Goal: Find specific page/section: Find specific page/section

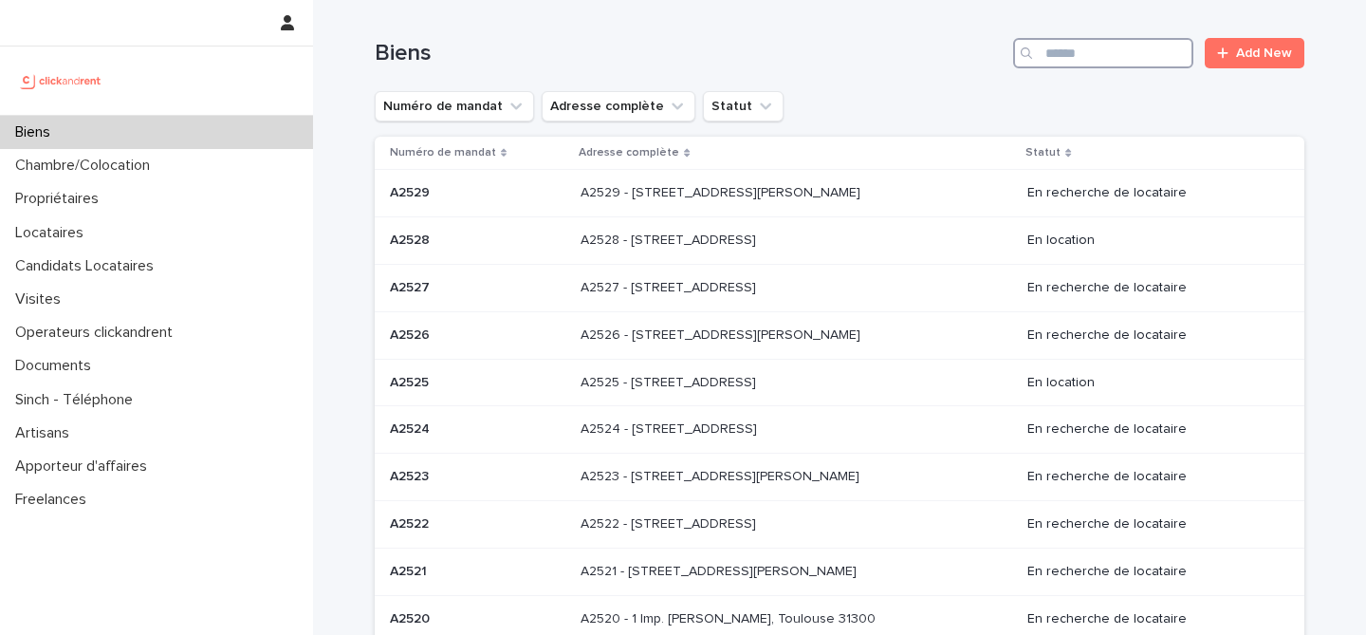
click at [1116, 62] on input "Search" at bounding box center [1103, 53] width 180 height 30
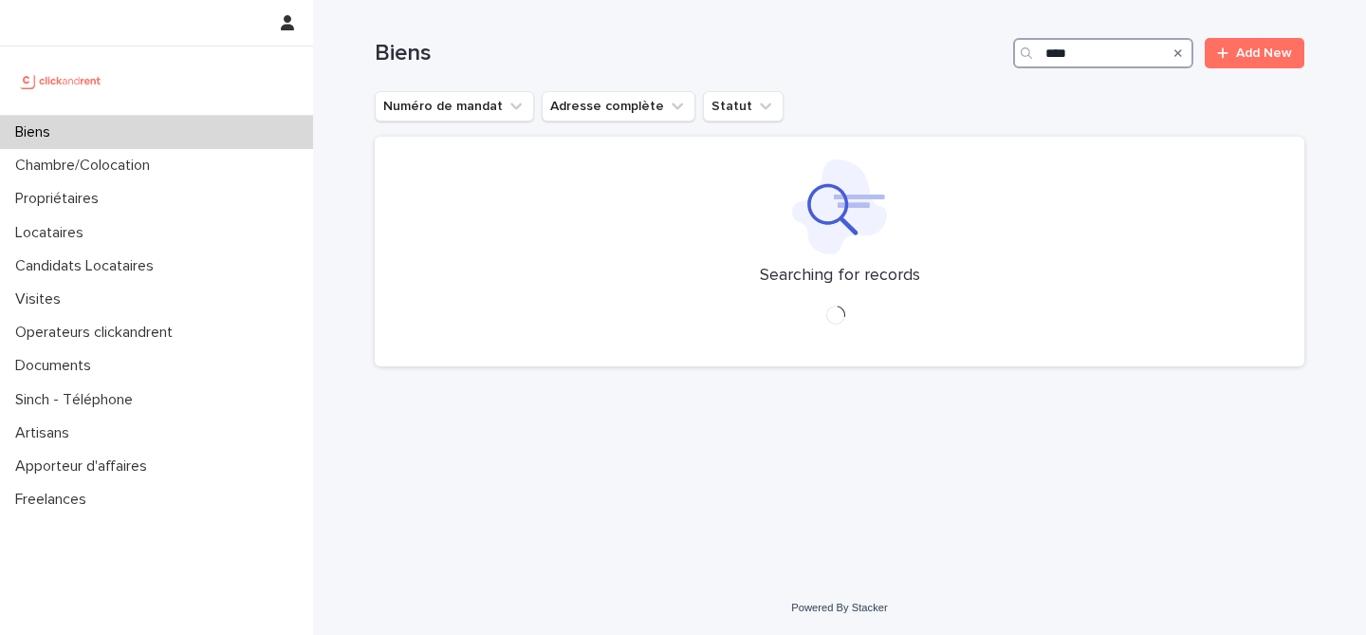
type input "*****"
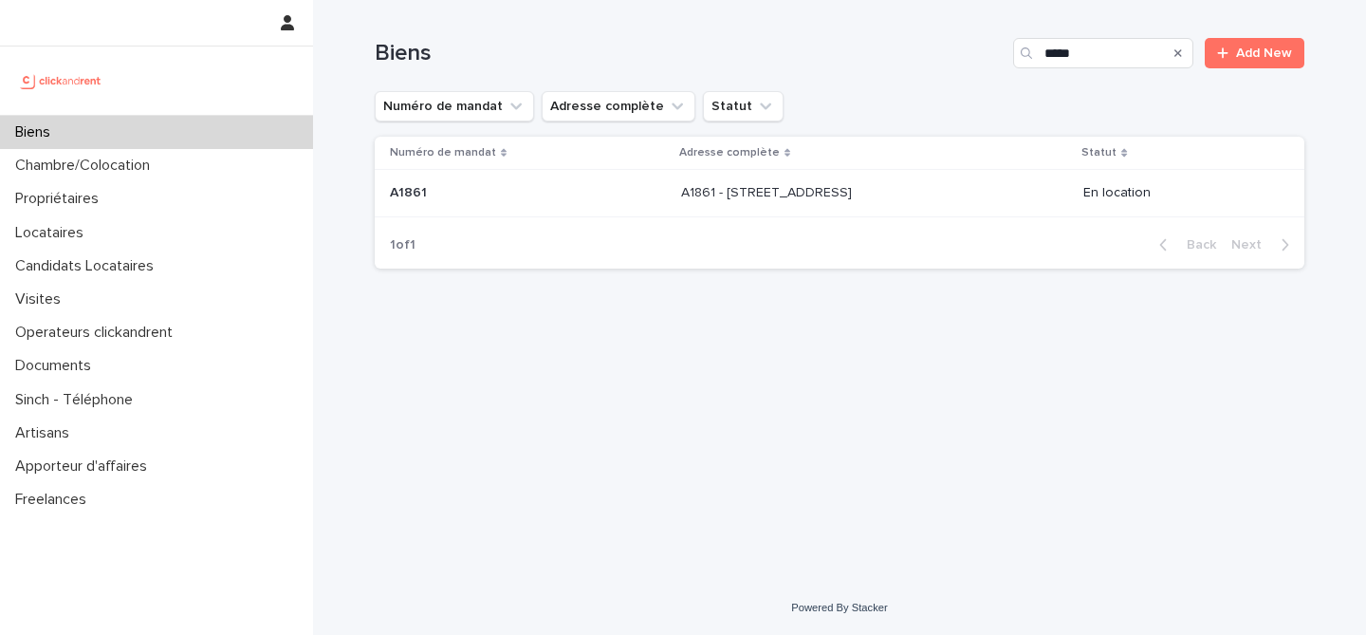
click at [754, 209] on div "A1861 - [STREET_ADDRESS] - [STREET_ADDRESS]" at bounding box center [875, 192] width 388 height 31
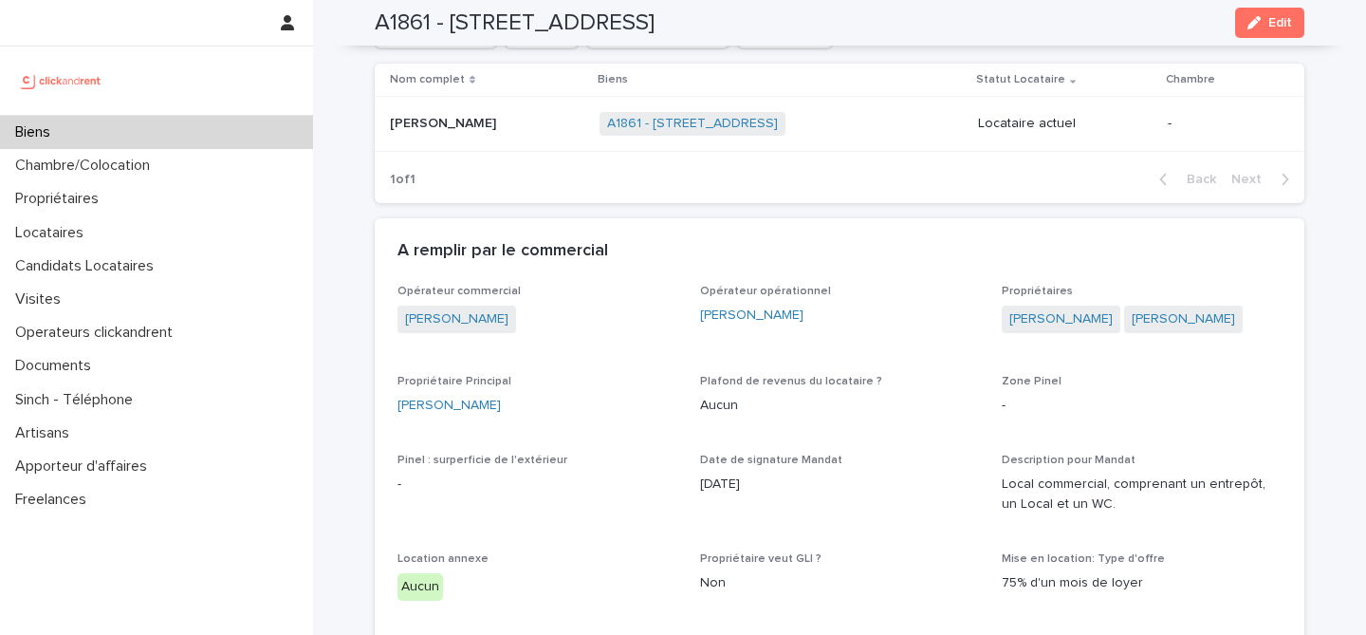
scroll to position [646, 0]
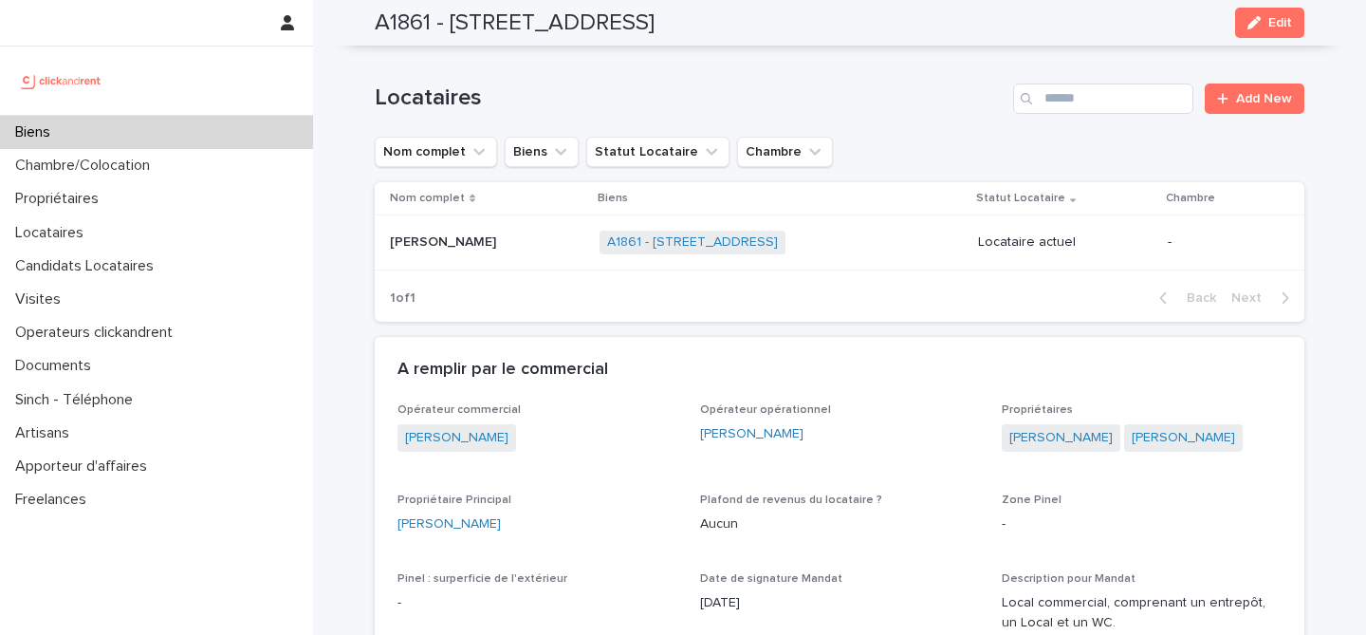
click at [196, 135] on div "Biens" at bounding box center [156, 132] width 313 height 33
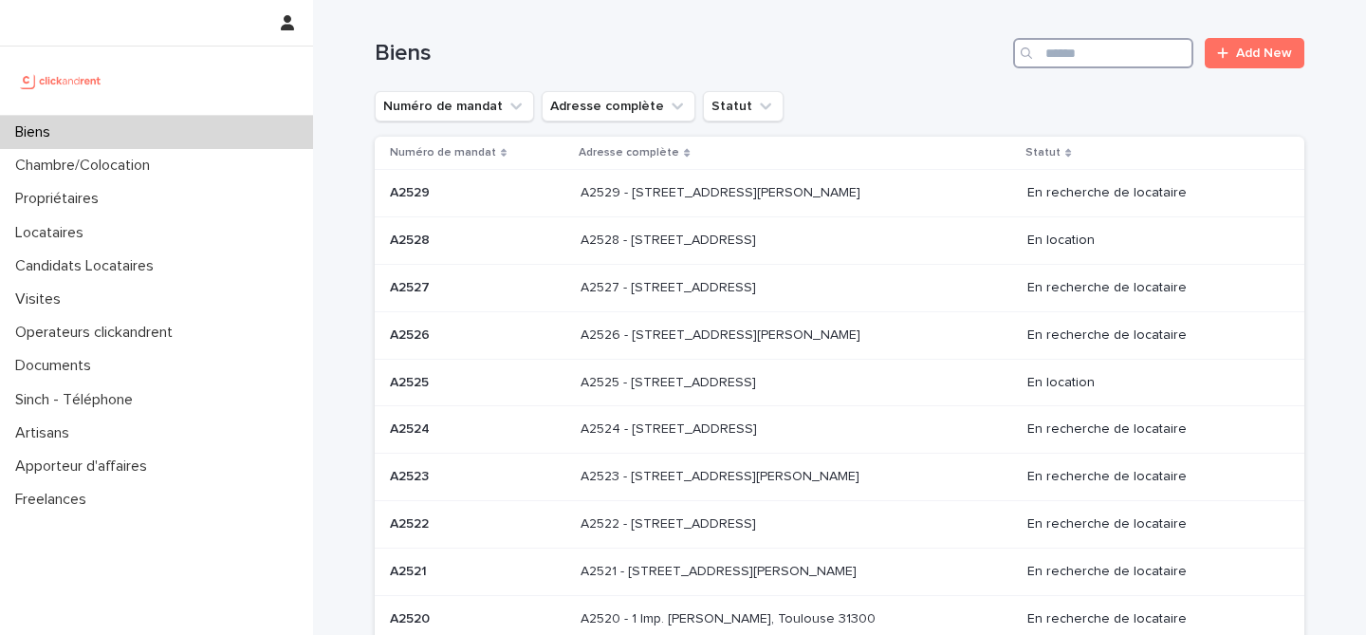
click at [1063, 61] on input "Search" at bounding box center [1103, 53] width 180 height 30
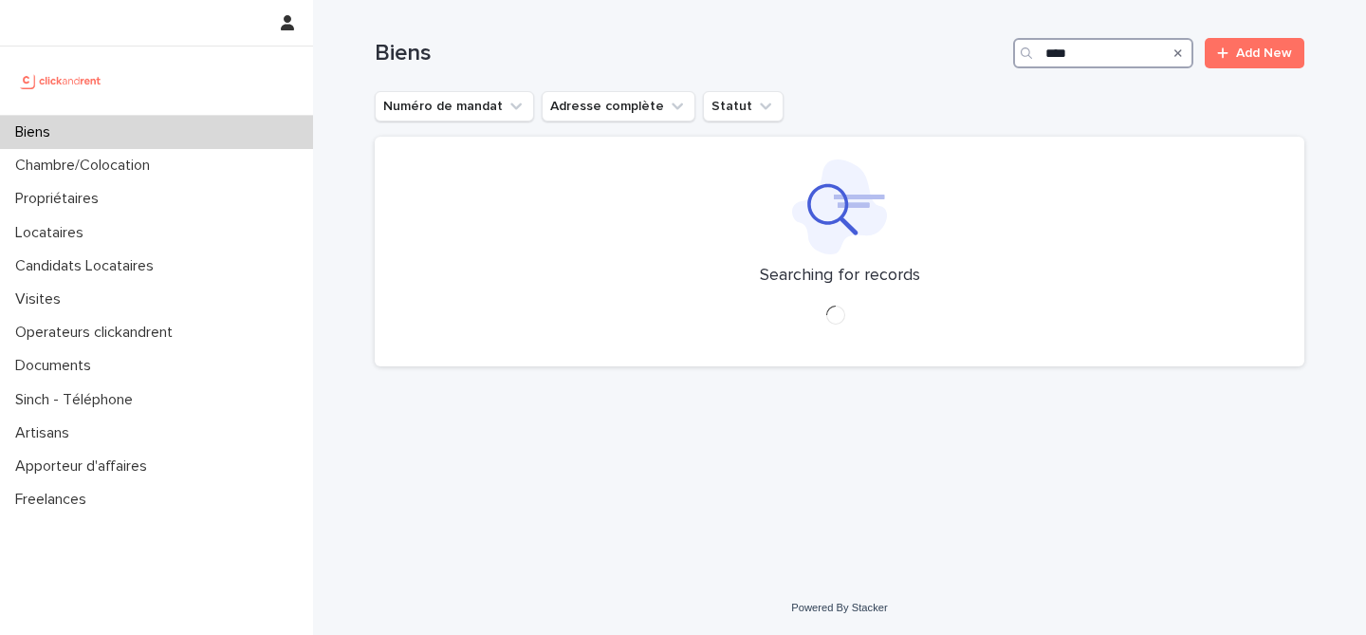
type input "*****"
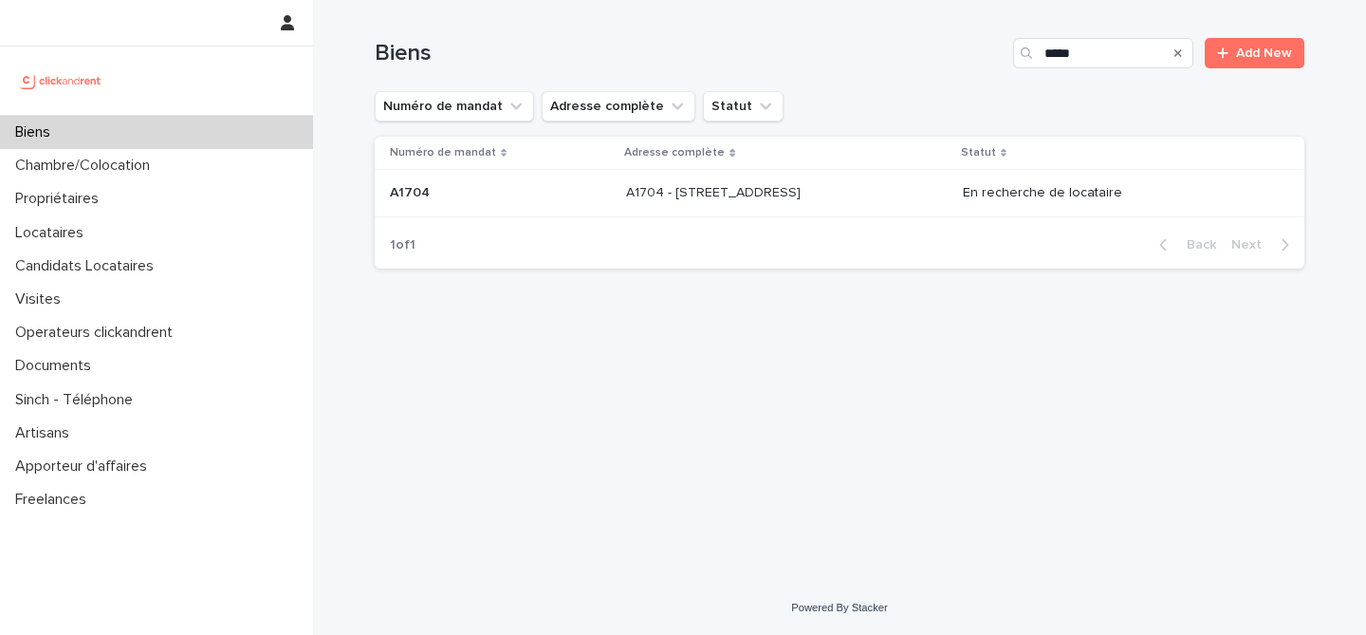
click at [905, 179] on div "A1704 - [STREET_ADDRESS] 91150 A1704 - [STREET_ADDRESS]" at bounding box center [786, 192] width 321 height 31
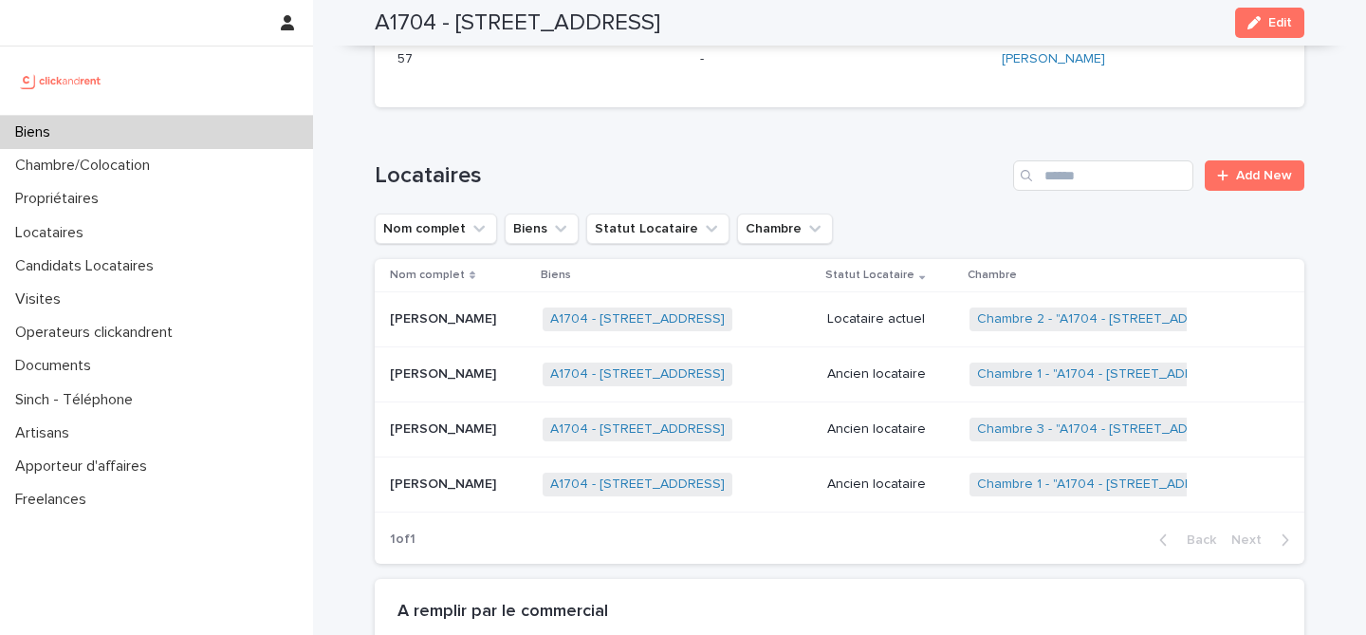
scroll to position [1052, 0]
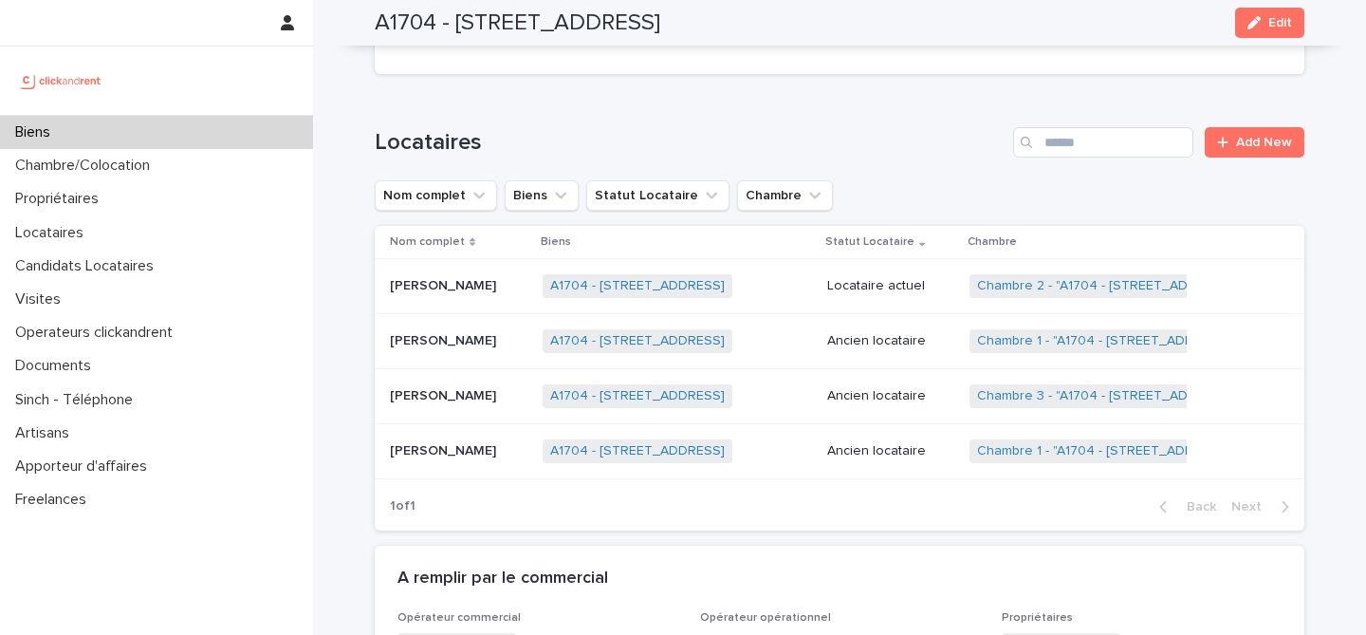
click at [468, 401] on p "[PERSON_NAME]" at bounding box center [445, 394] width 110 height 20
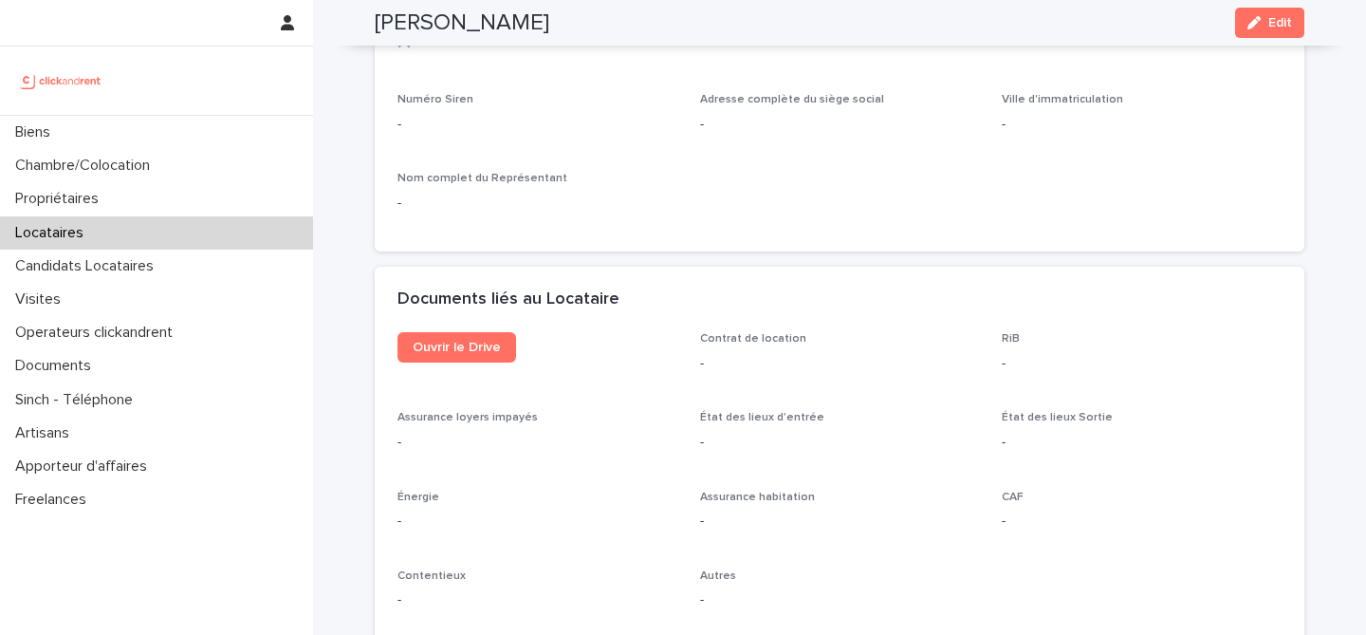
scroll to position [1885, 0]
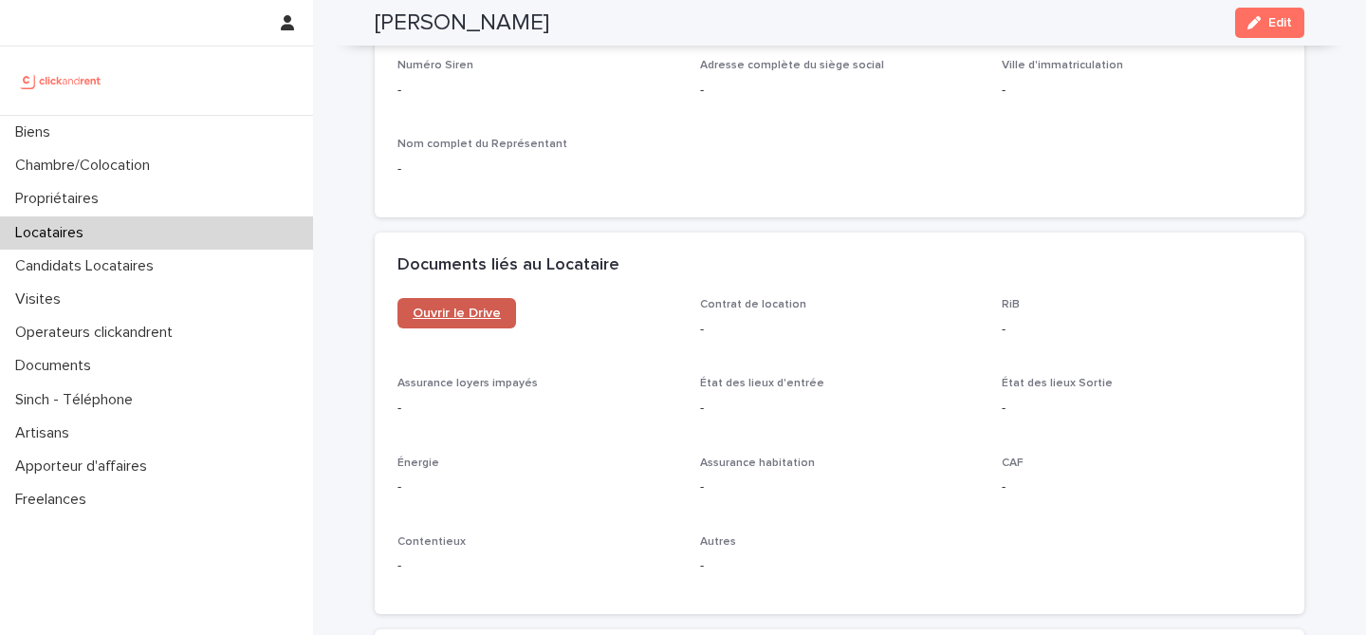
click at [454, 306] on span "Ouvrir le Drive" at bounding box center [457, 312] width 88 height 13
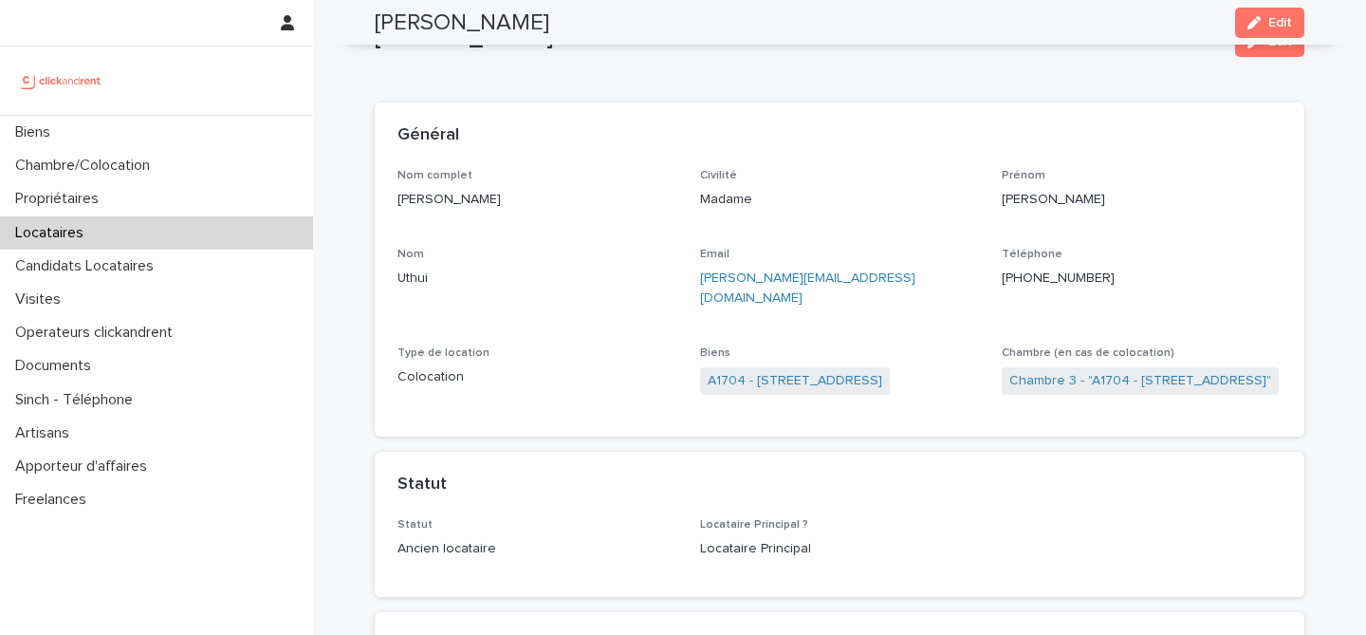
scroll to position [0, 0]
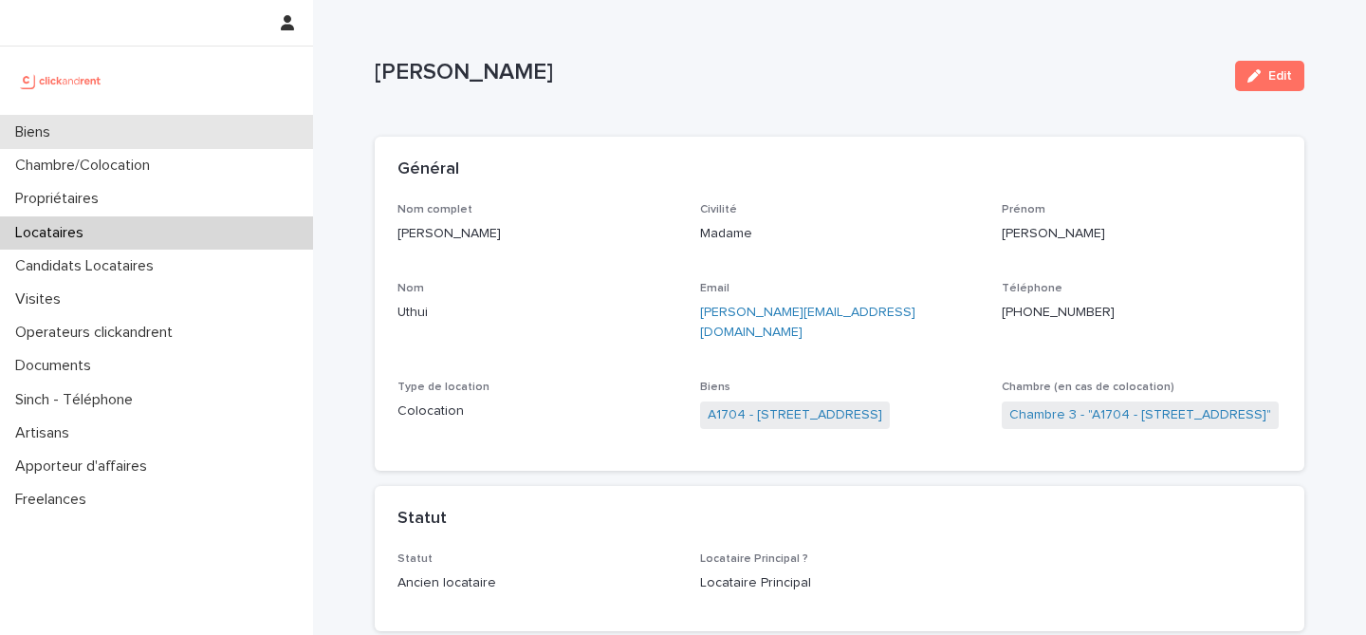
click at [165, 127] on div "Biens" at bounding box center [156, 132] width 313 height 33
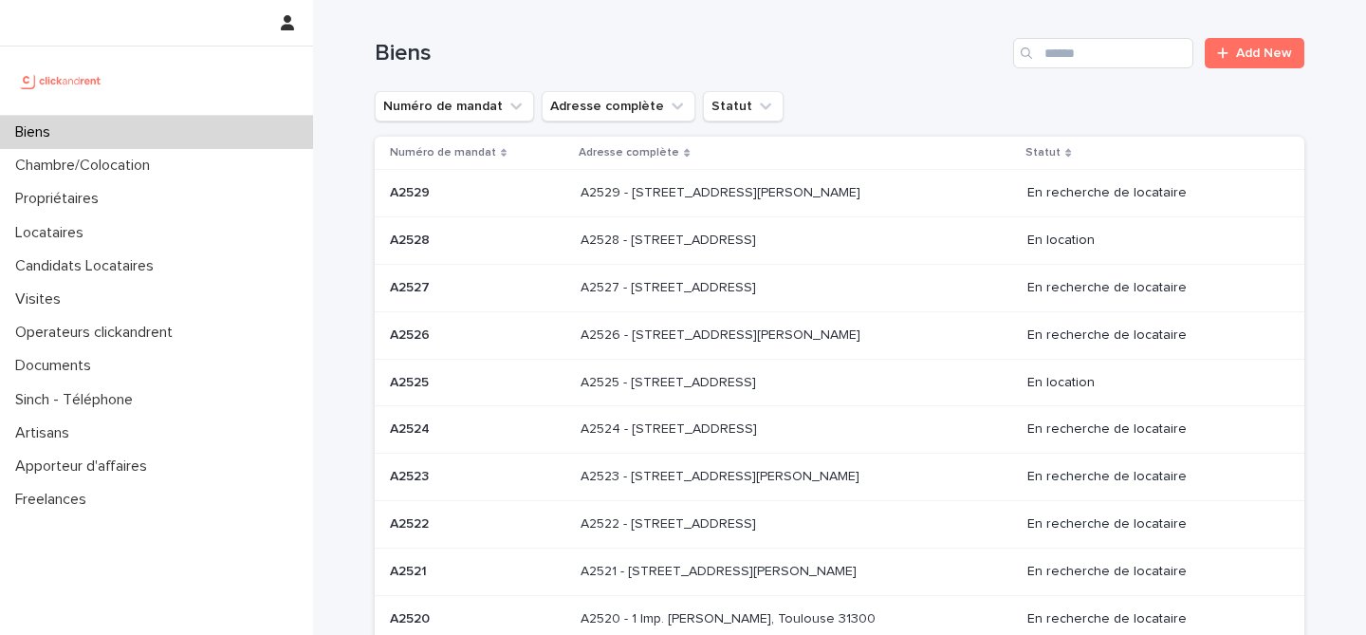
click at [169, 139] on div "Biens" at bounding box center [156, 132] width 313 height 33
click at [1060, 47] on input "Search" at bounding box center [1103, 53] width 180 height 30
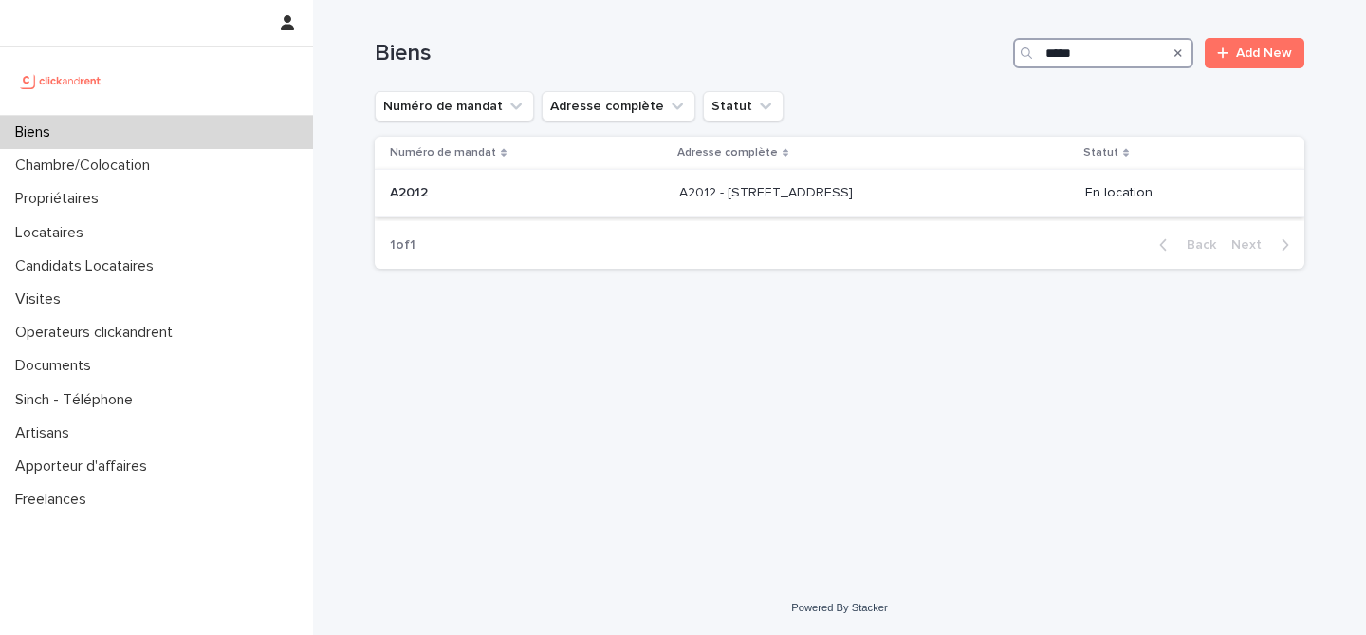
type input "*****"
click at [717, 176] on td "A2012 - [STREET_ADDRESS] - [STREET_ADDRESS]" at bounding box center [875, 193] width 406 height 47
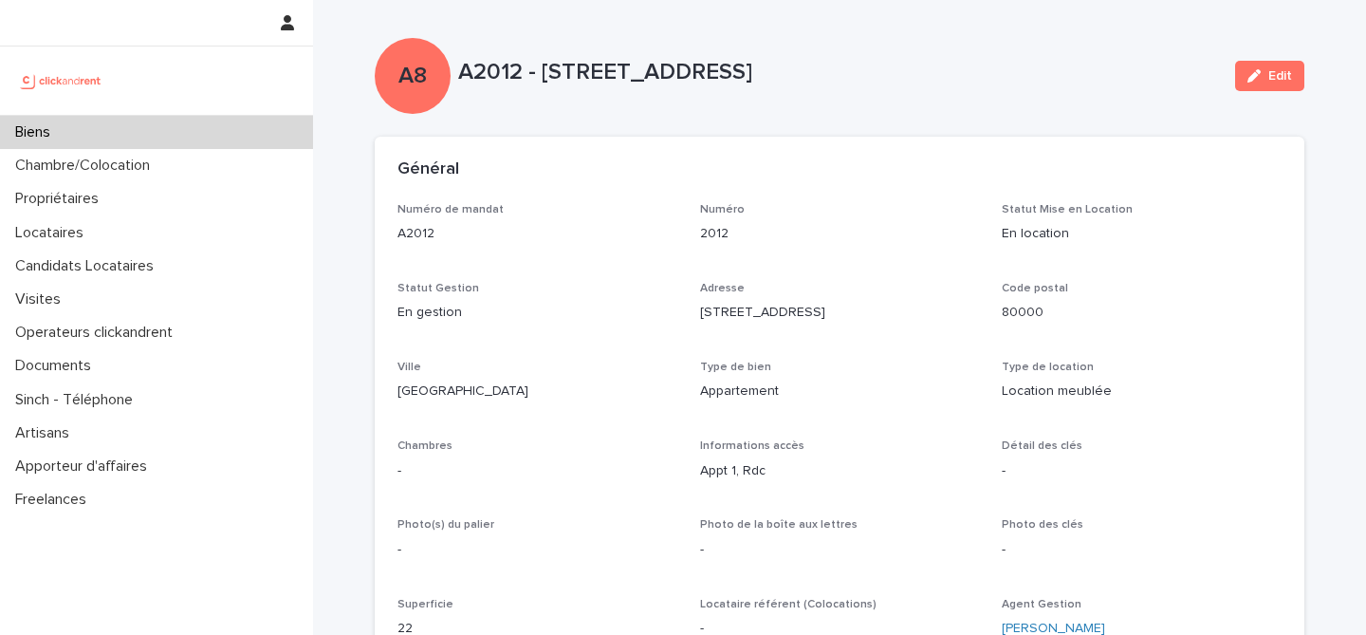
click at [215, 123] on div "Biens" at bounding box center [156, 132] width 313 height 33
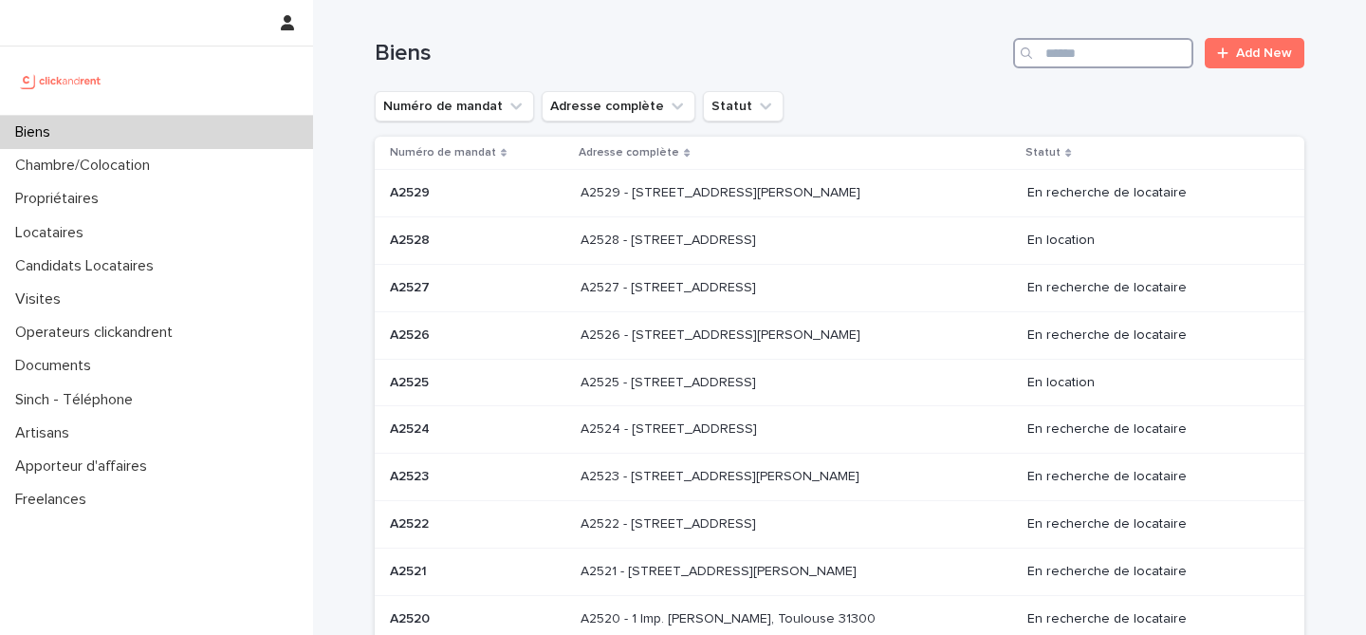
click at [1053, 55] on input "Search" at bounding box center [1103, 53] width 180 height 30
type input "*****"
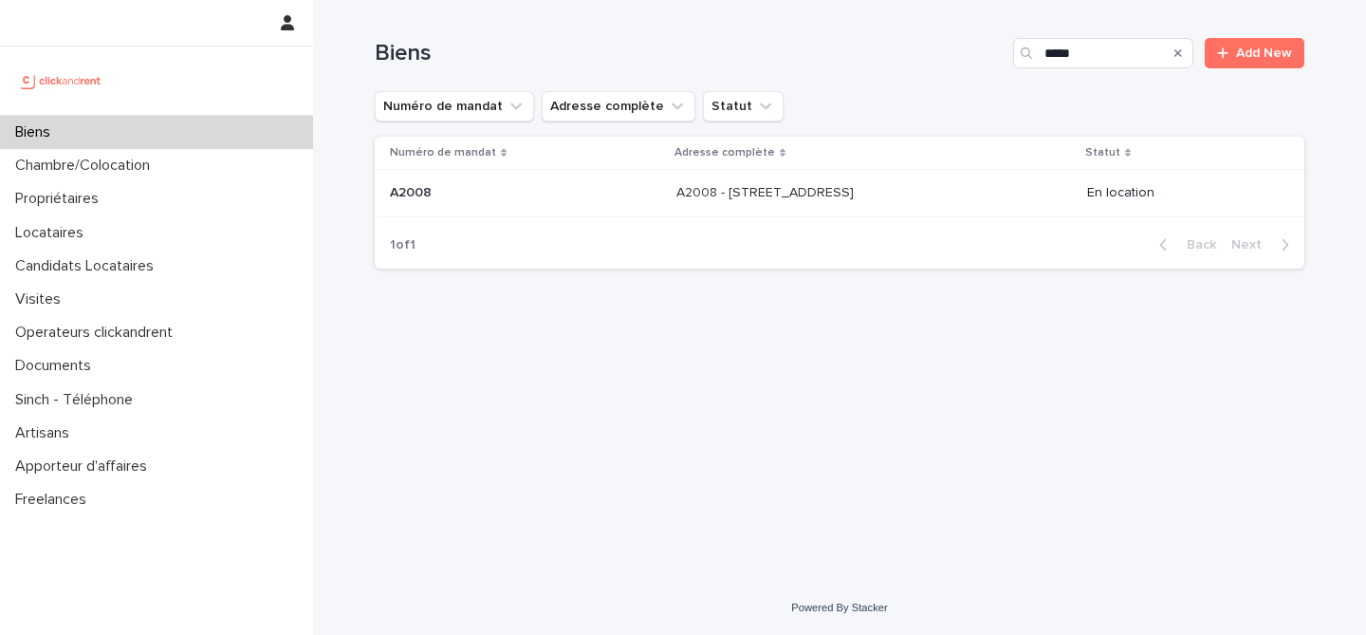
click at [944, 180] on div "A2008 - [STREET_ADDRESS][PERSON_NAME] A2008 - [STREET_ADDRESS][PERSON_NAME]" at bounding box center [874, 192] width 396 height 31
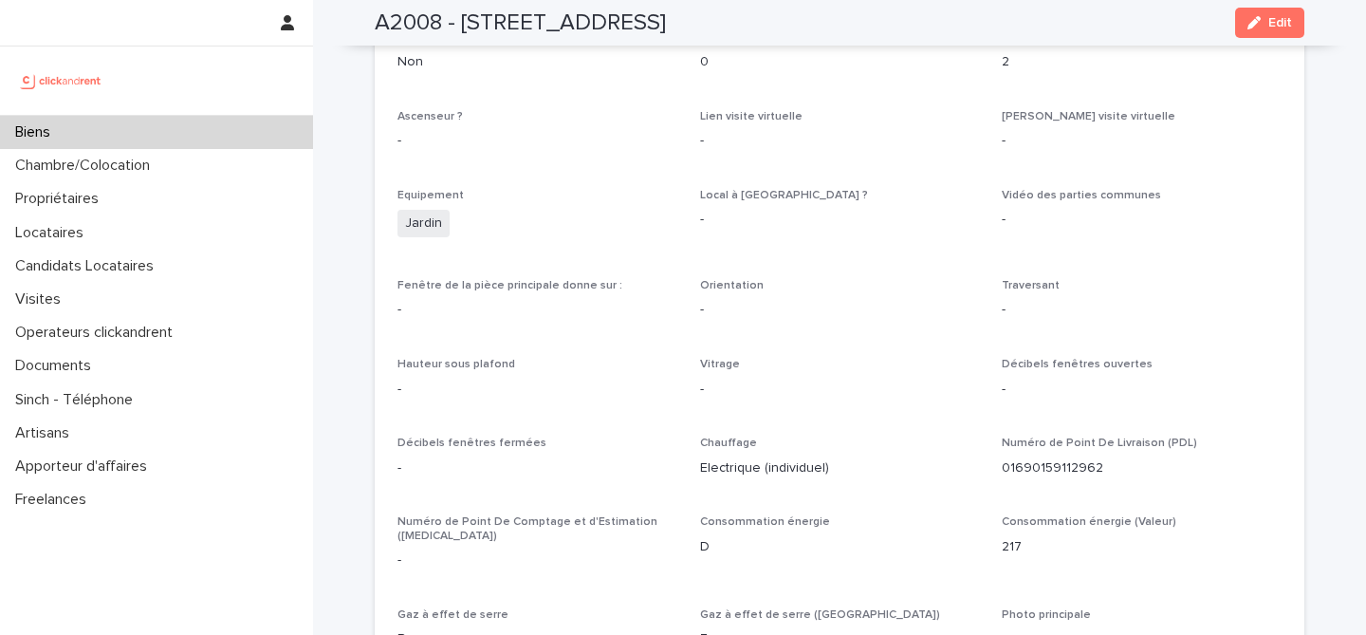
scroll to position [3394, 0]
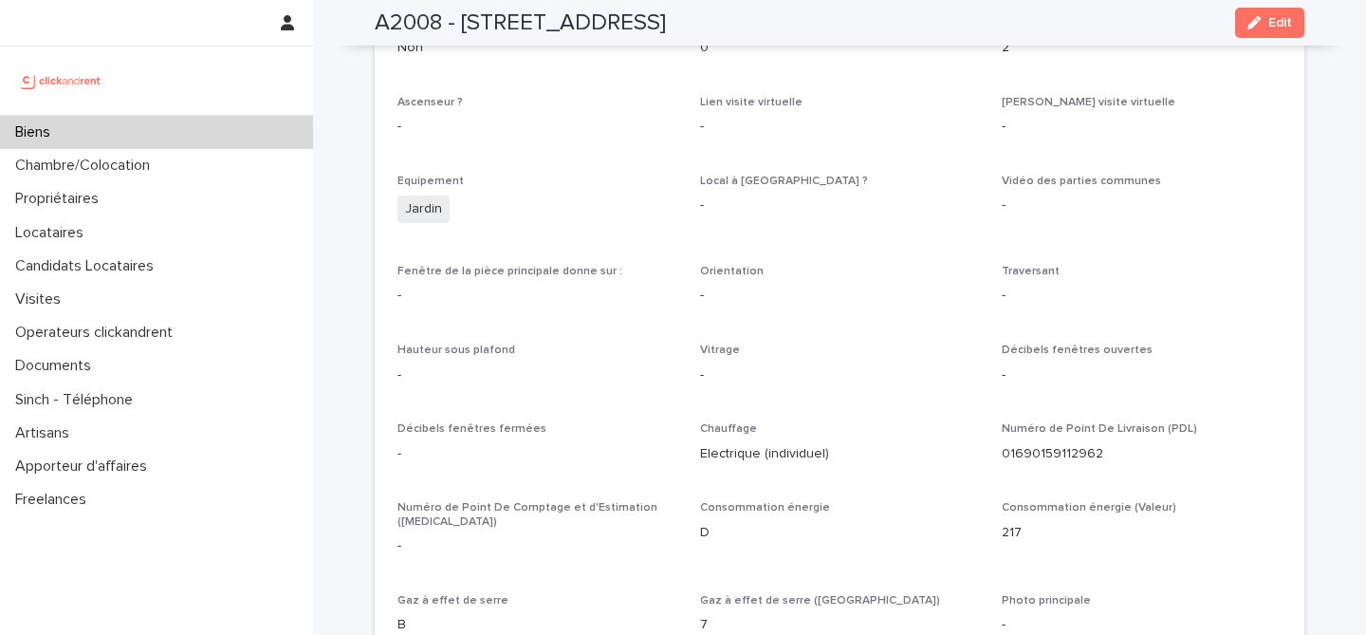
click at [223, 121] on div "Biens" at bounding box center [156, 132] width 313 height 33
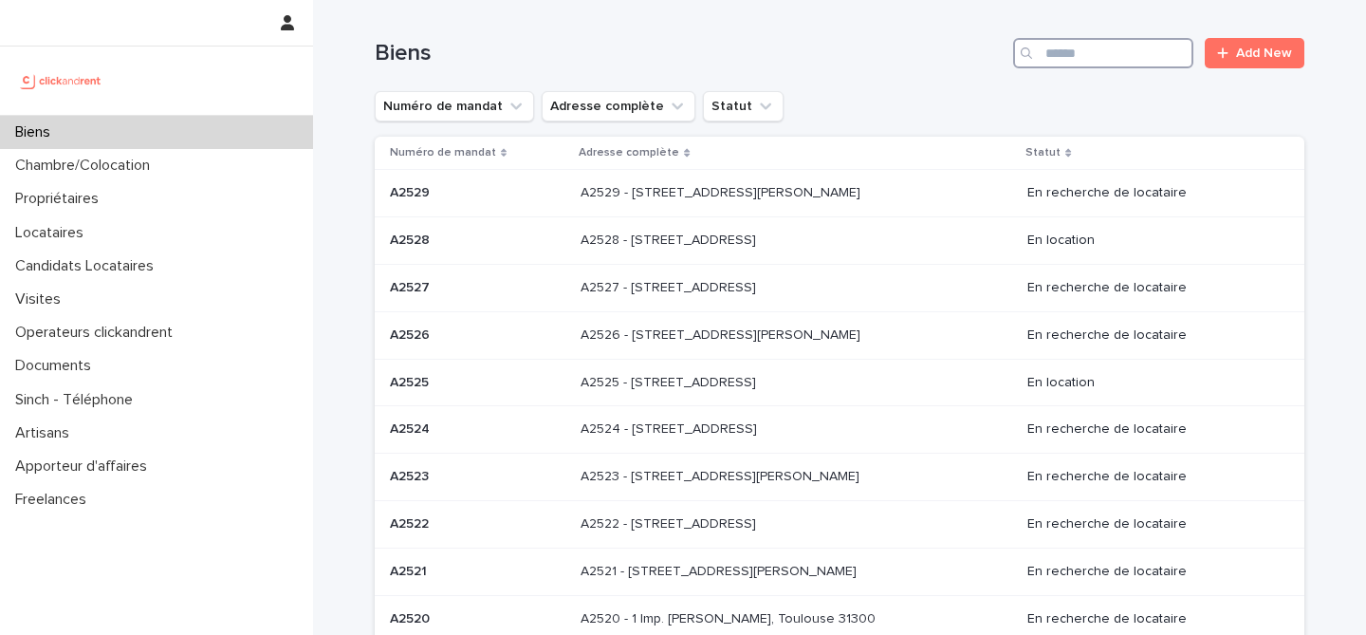
click at [1087, 48] on input "Search" at bounding box center [1103, 53] width 180 height 30
type input "*****"
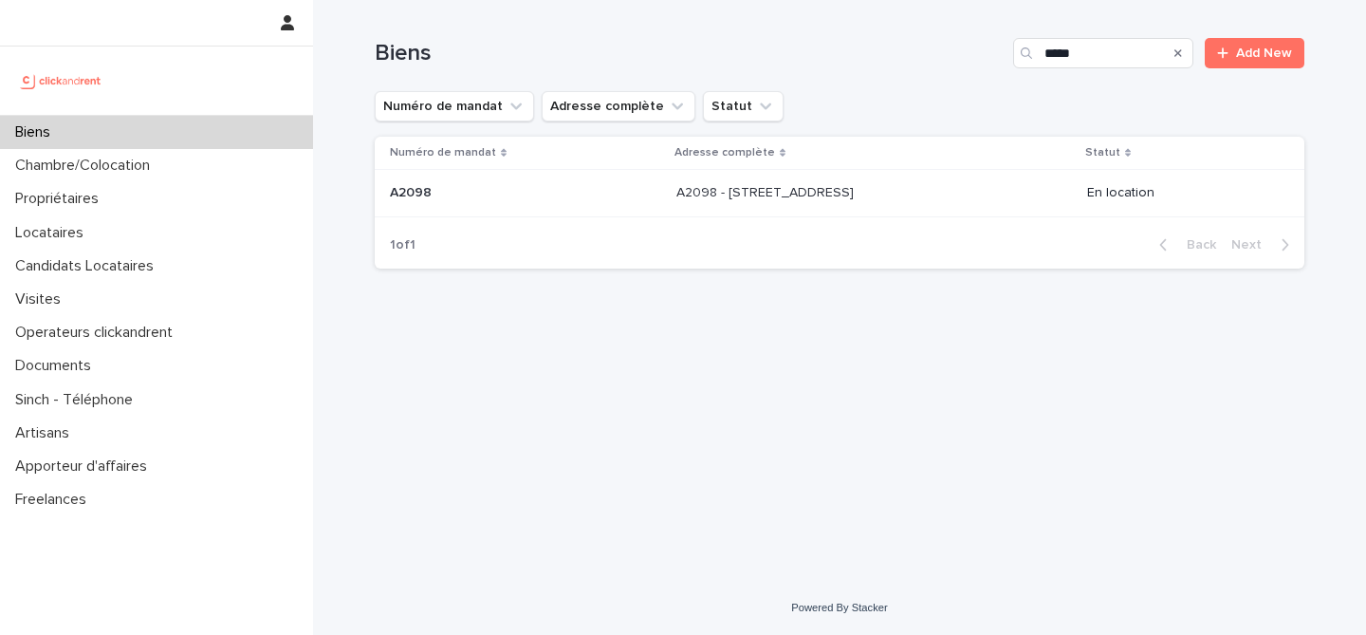
click at [961, 192] on div "A2098 - [STREET_ADDRESS][GEOGRAPHIC_DATA] A2098 - [STREET_ADDRESS]" at bounding box center [874, 192] width 396 height 31
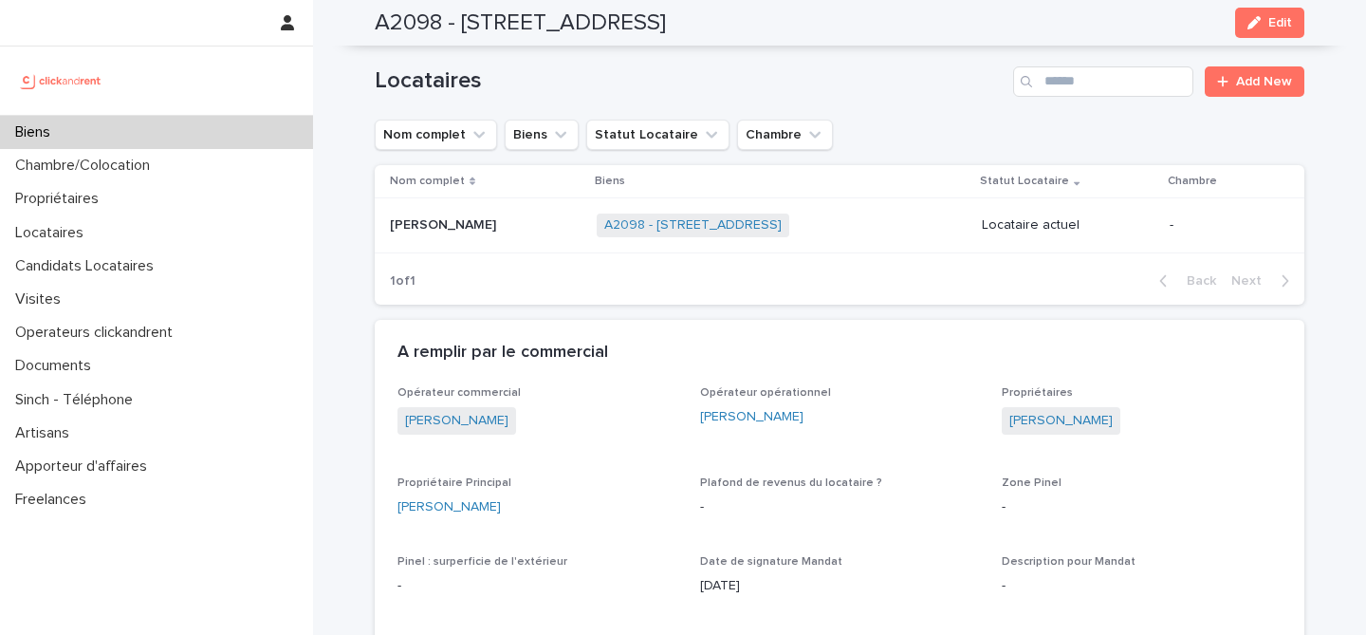
scroll to position [595, 0]
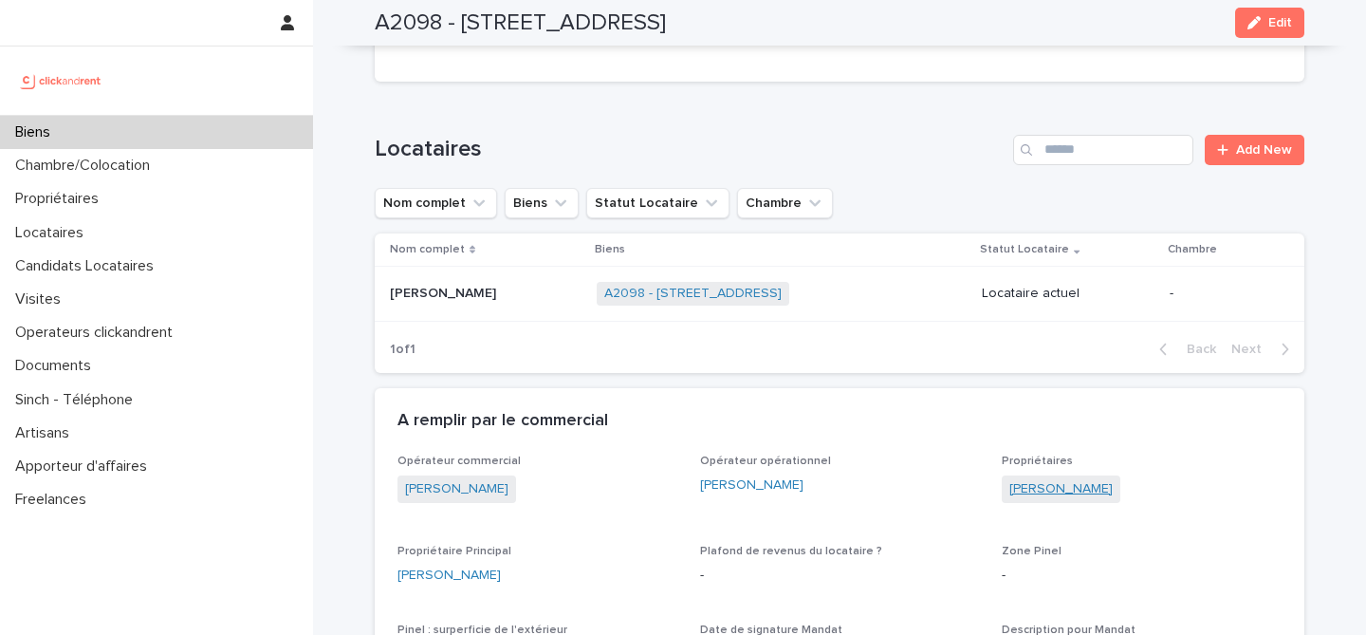
click at [1045, 493] on link "[PERSON_NAME]" at bounding box center [1060, 489] width 103 height 20
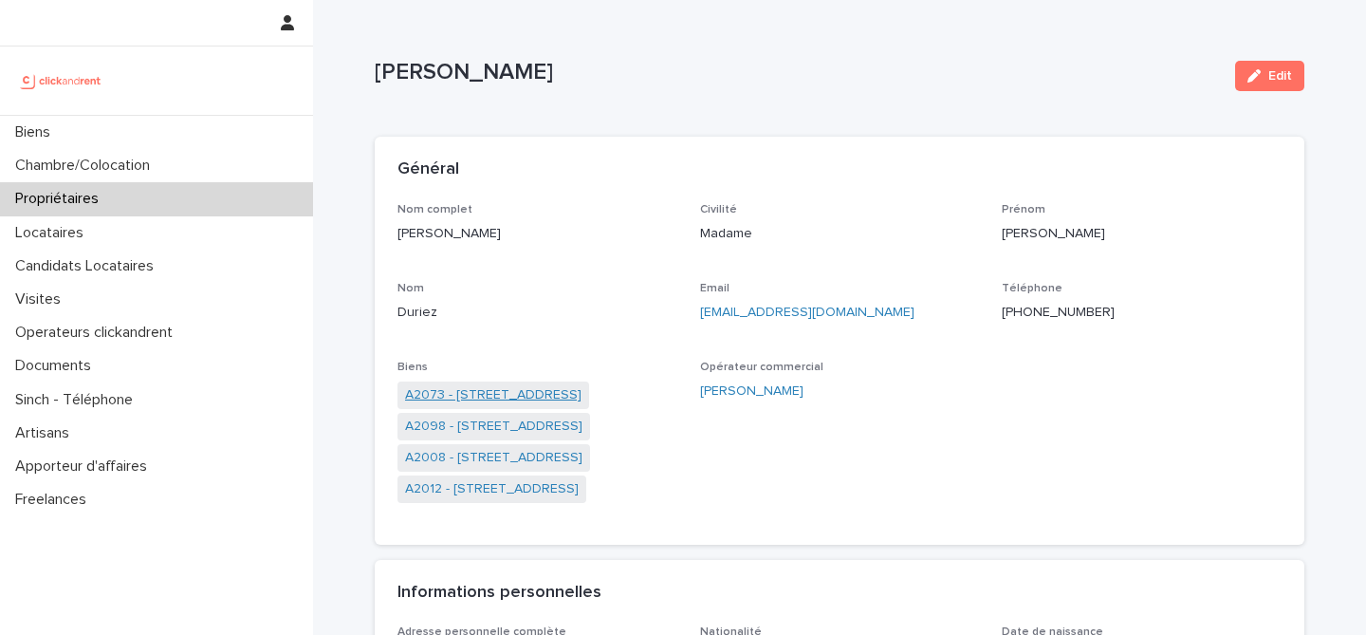
click at [568, 394] on link "A2073 - [STREET_ADDRESS]" at bounding box center [493, 395] width 176 height 20
